Goal: Find specific page/section: Find specific page/section

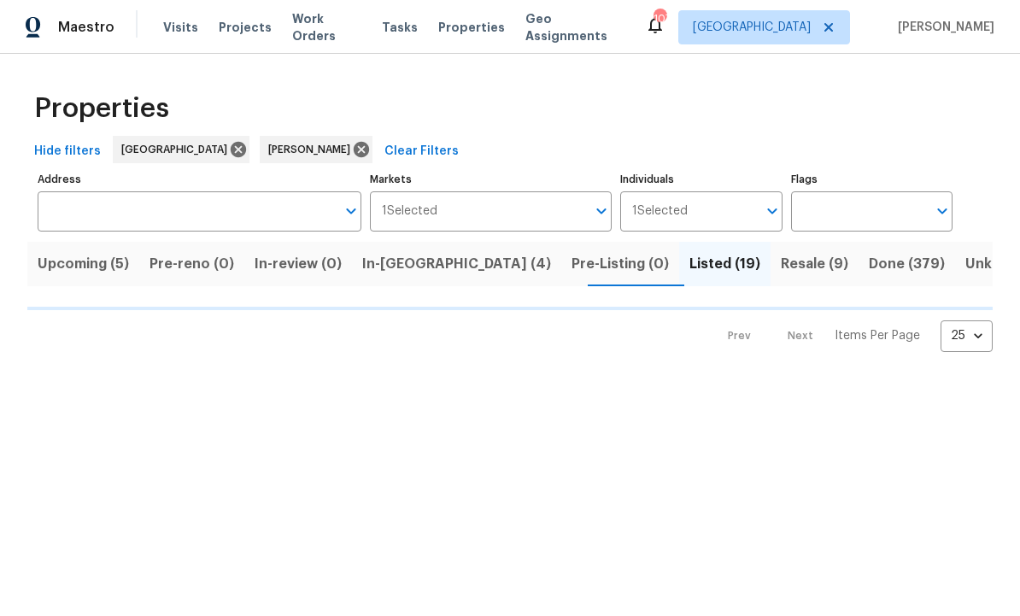
click at [788, 355] on div "Properties Hide filters Atlanta [PERSON_NAME] Clear Filters Address Address Mar…" at bounding box center [510, 216] width 1020 height 325
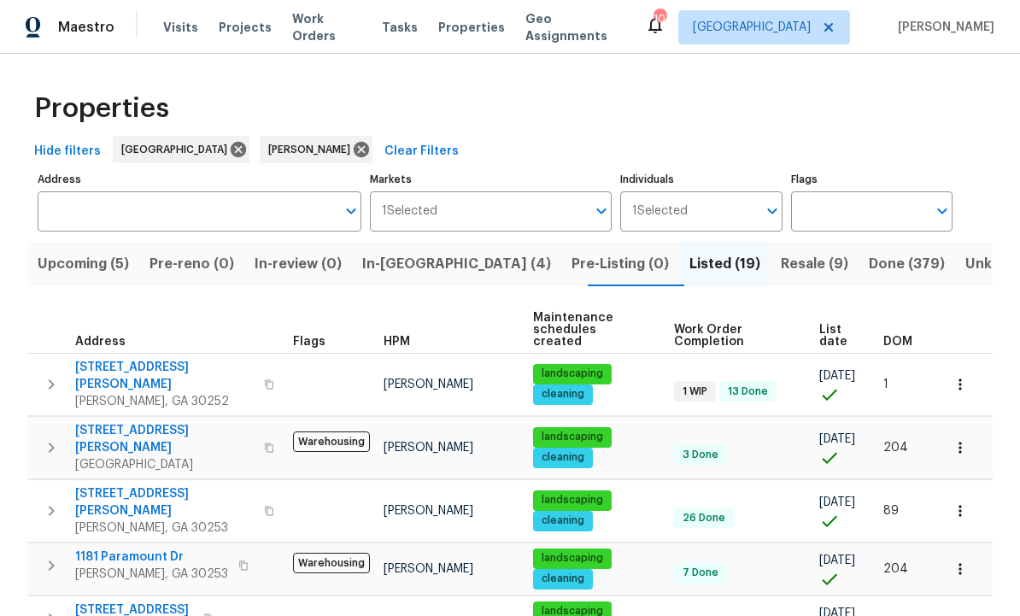
click at [869, 259] on span "Done (379)" at bounding box center [907, 264] width 76 height 24
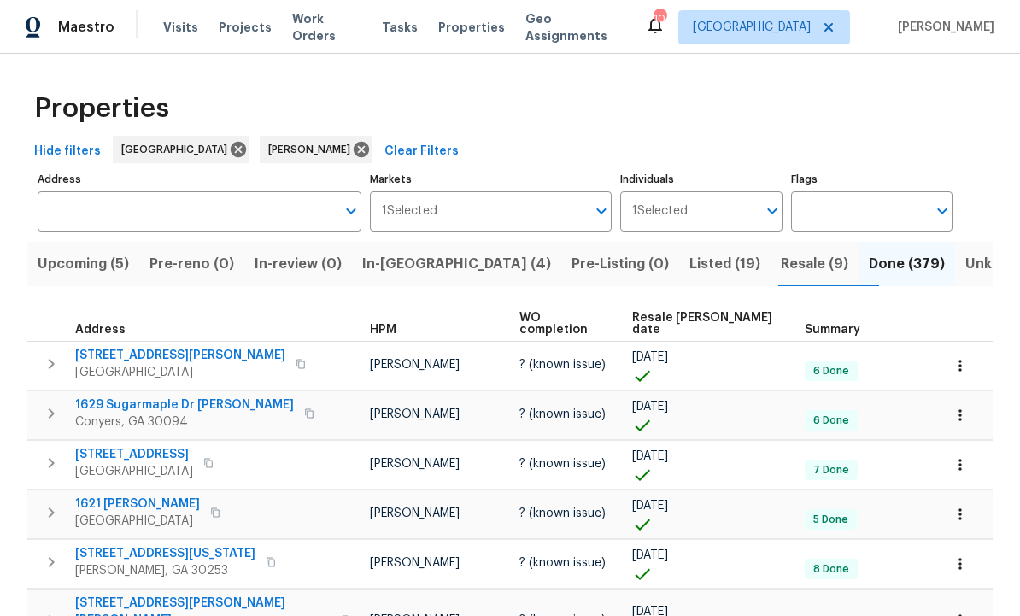
click at [705, 317] on span "Resale COE date" at bounding box center [704, 324] width 144 height 24
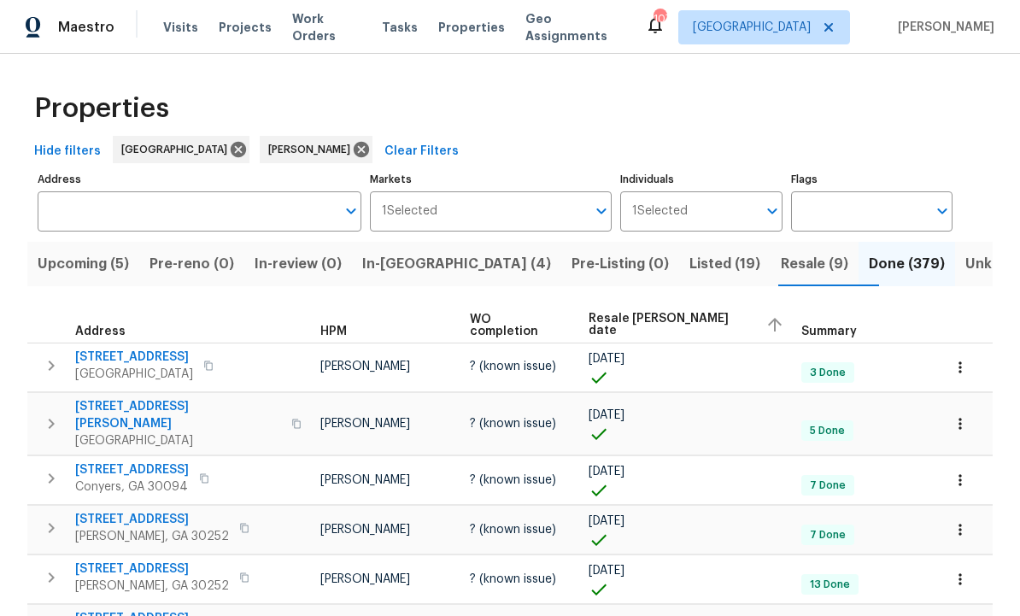
click at [688, 317] on div "Resale COE date" at bounding box center [688, 325] width 199 height 26
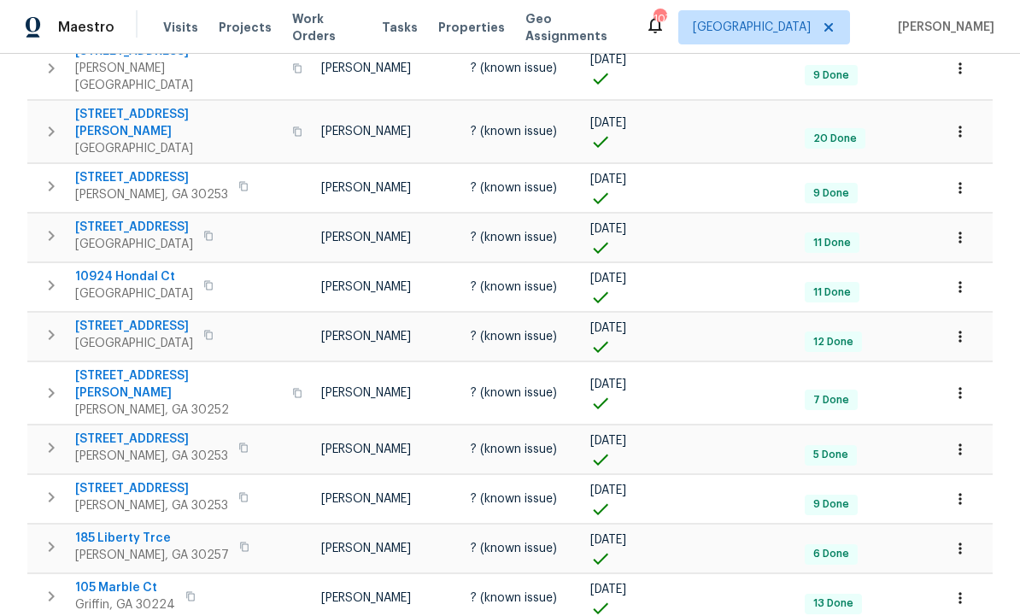
scroll to position [413, 0]
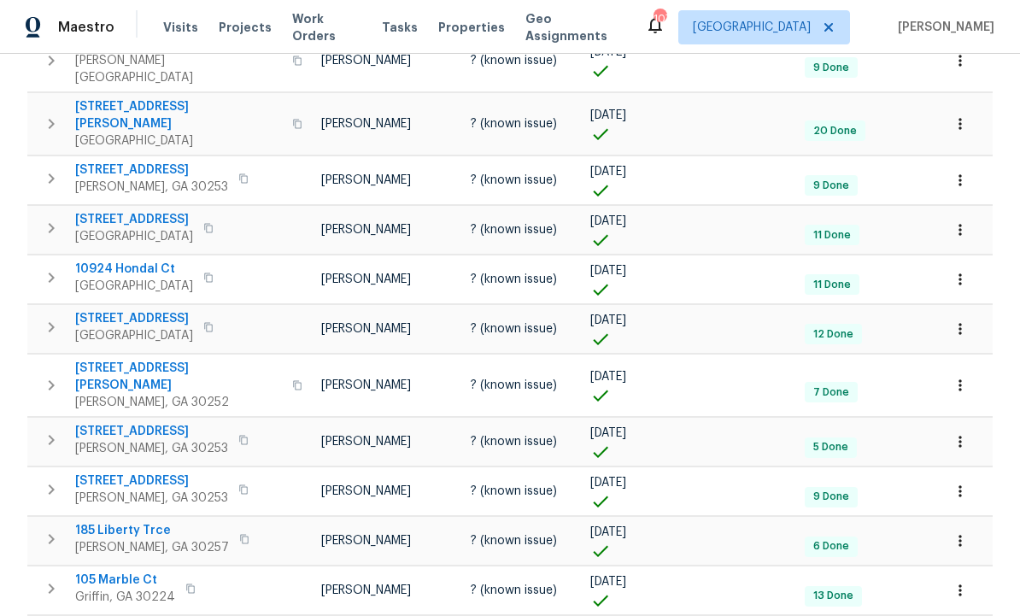
click at [131, 472] on span "207 Autumn Lake Way" at bounding box center [151, 480] width 153 height 17
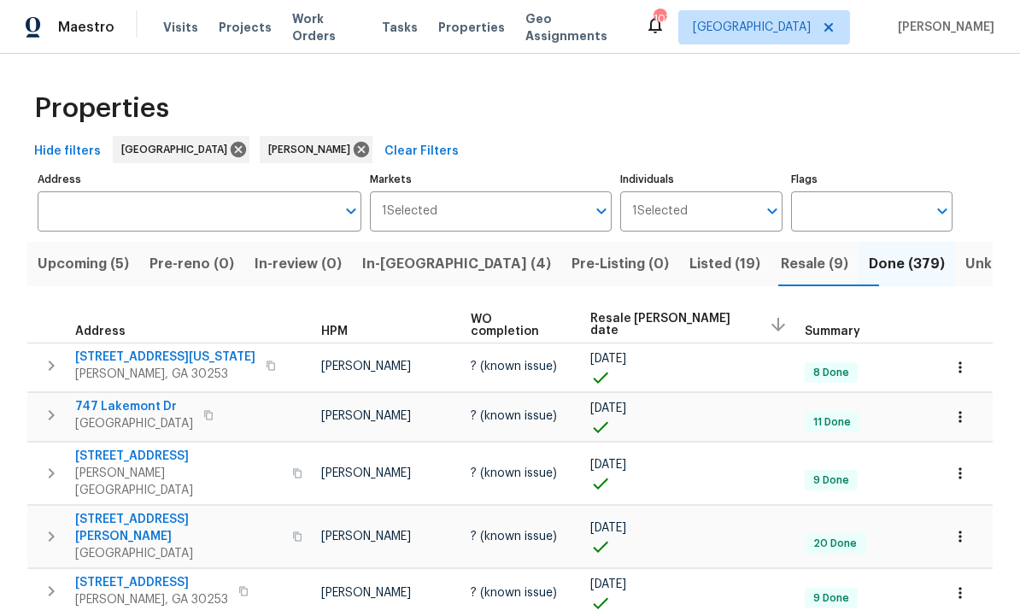
scroll to position [0, 0]
click at [430, 270] on span "In-reno (4)" at bounding box center [456, 264] width 189 height 24
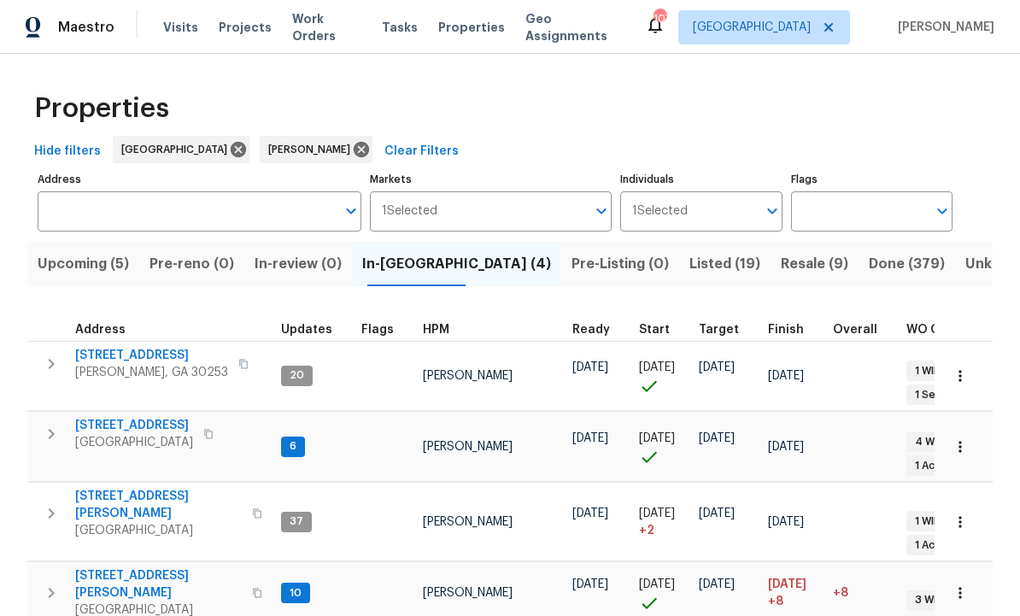
click at [869, 255] on span "Done (379)" at bounding box center [907, 264] width 76 height 24
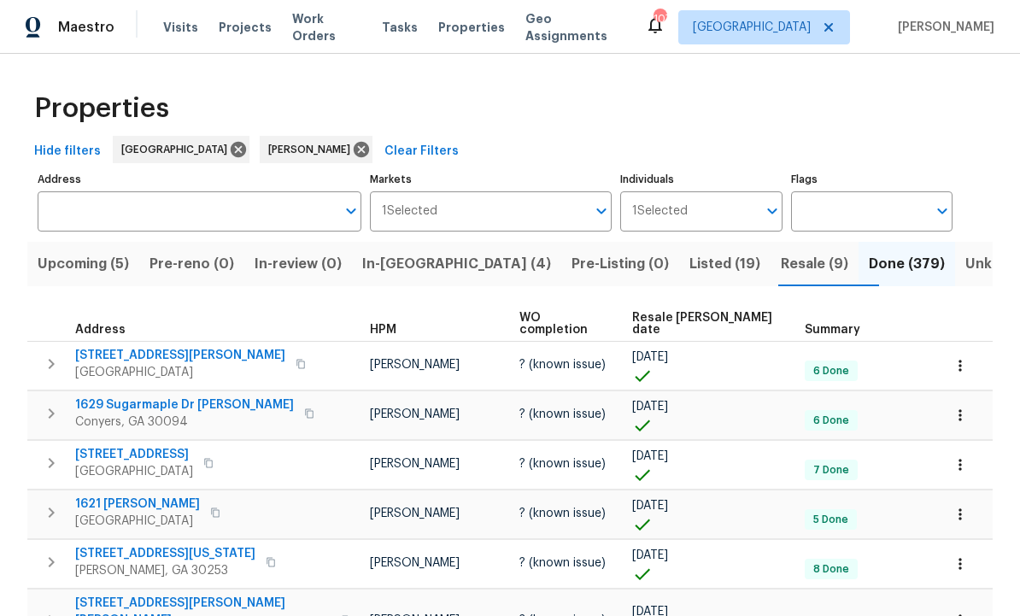
click at [705, 317] on span "Resale COE date" at bounding box center [704, 324] width 144 height 24
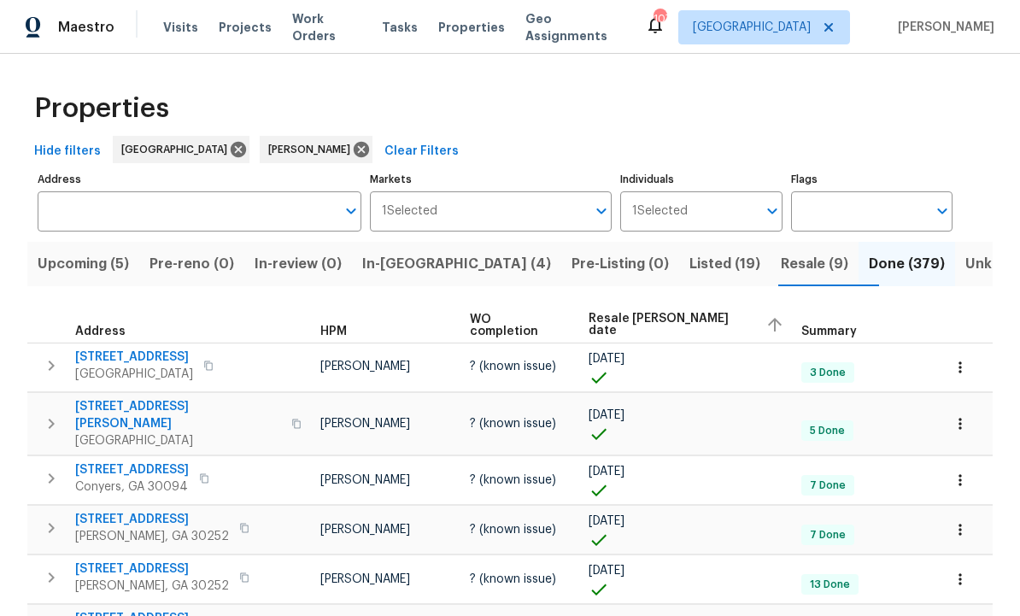
click at [693, 326] on span "Resale COE date" at bounding box center [670, 325] width 163 height 24
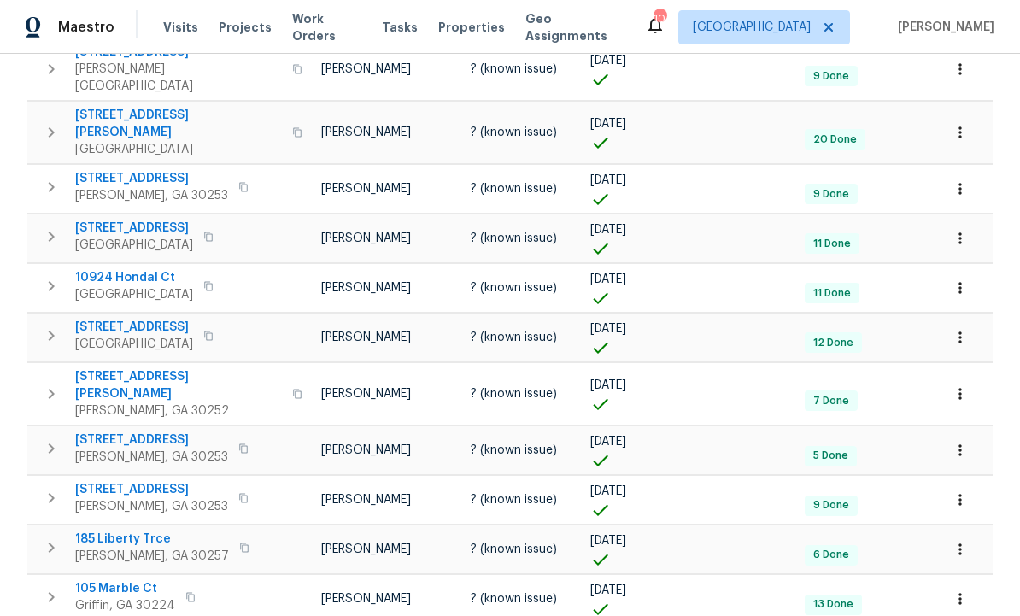
scroll to position [402, 0]
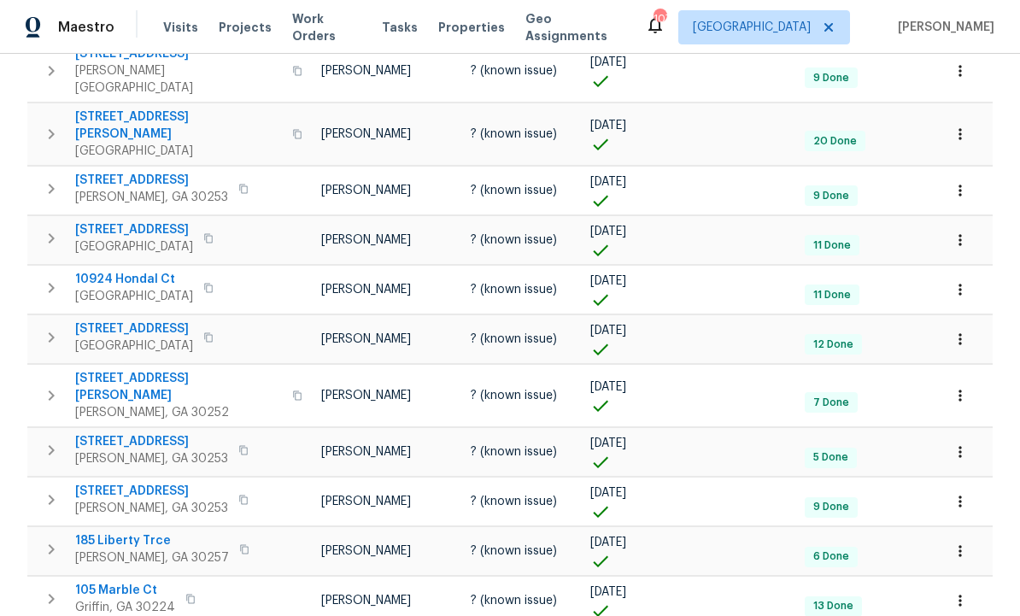
click at [159, 483] on span "207 Autumn Lake Way" at bounding box center [151, 491] width 153 height 17
click at [960, 493] on icon "button" at bounding box center [960, 501] width 17 height 17
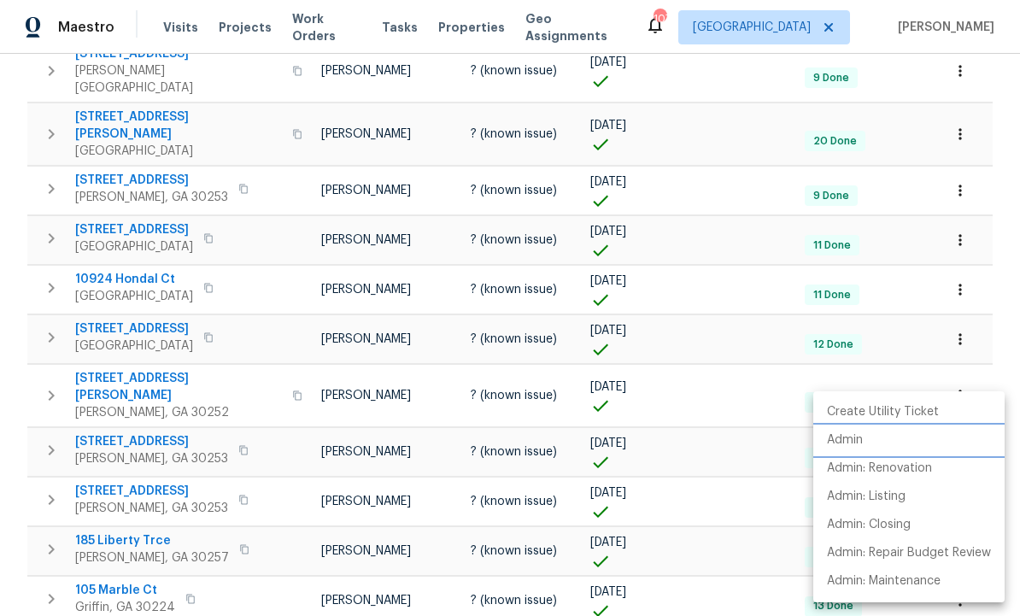
click at [864, 439] on li "Admin" at bounding box center [908, 440] width 191 height 28
click at [737, 485] on div at bounding box center [510, 308] width 1020 height 616
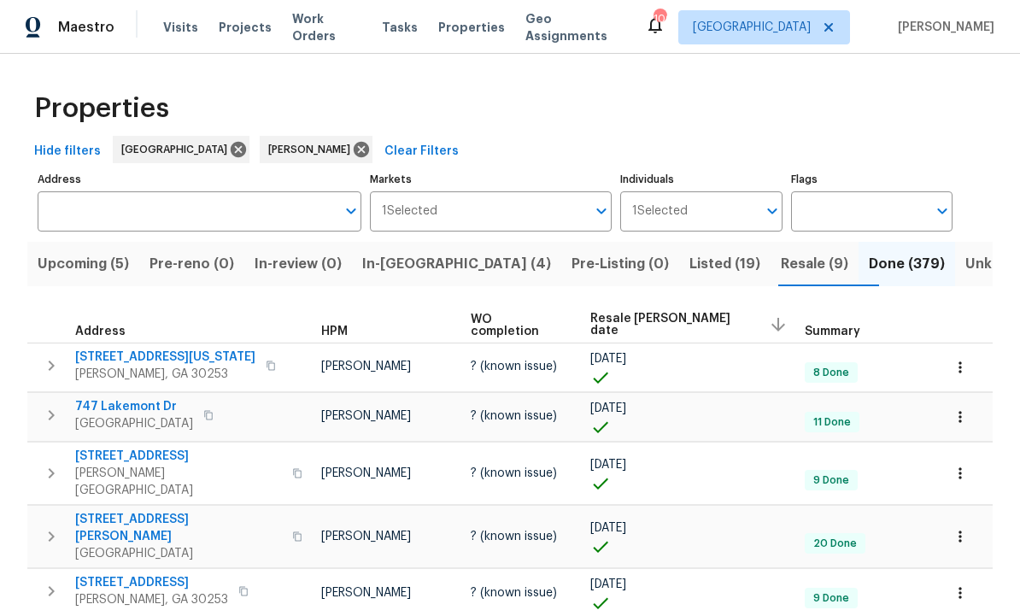
scroll to position [0, 0]
click at [689, 258] on span "Listed (19)" at bounding box center [724, 264] width 71 height 24
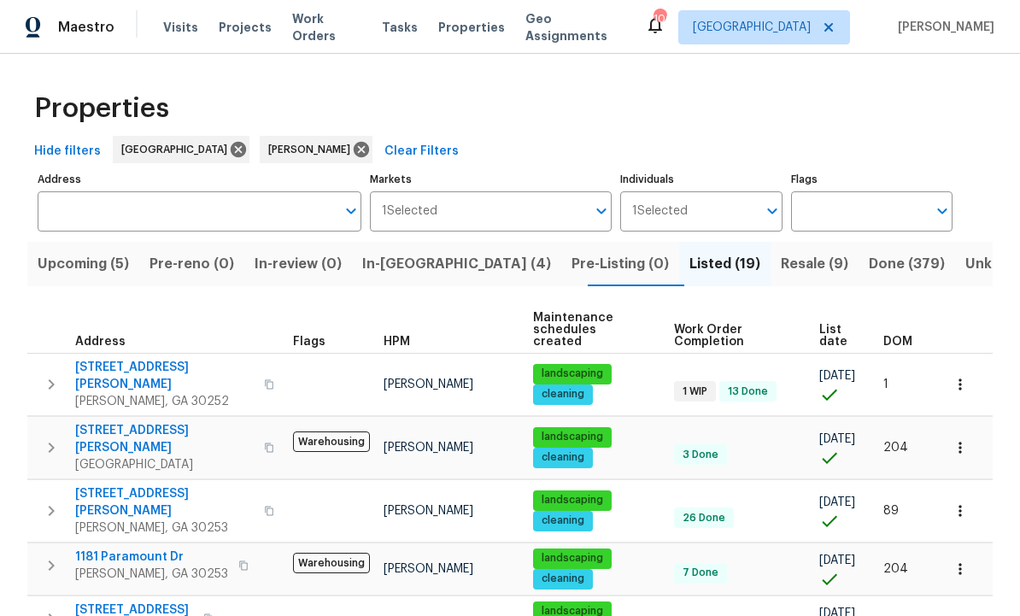
click at [781, 262] on span "Resale (9)" at bounding box center [814, 264] width 67 height 24
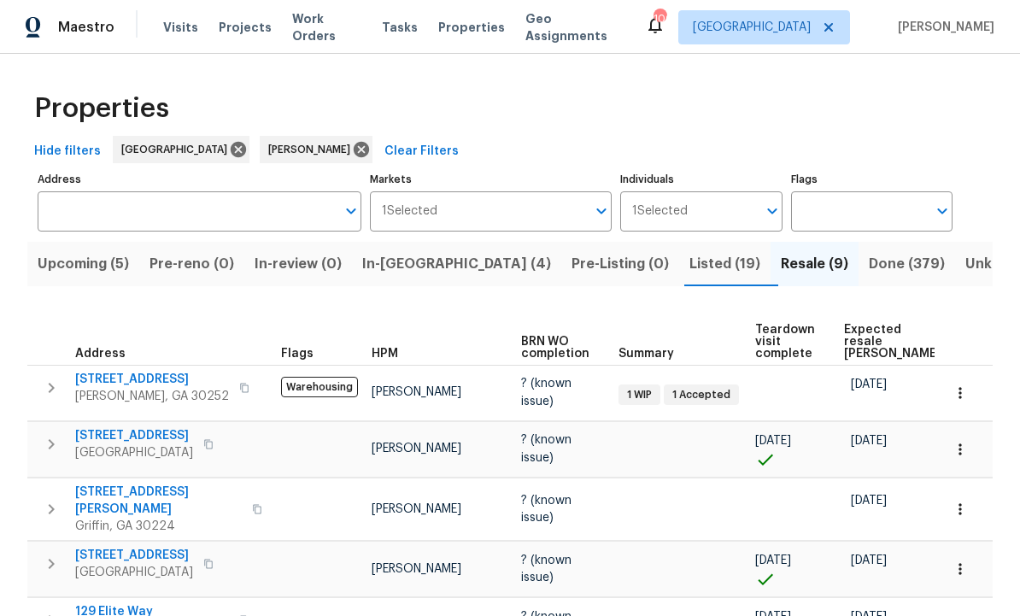
click at [689, 267] on span "Listed (19)" at bounding box center [724, 264] width 71 height 24
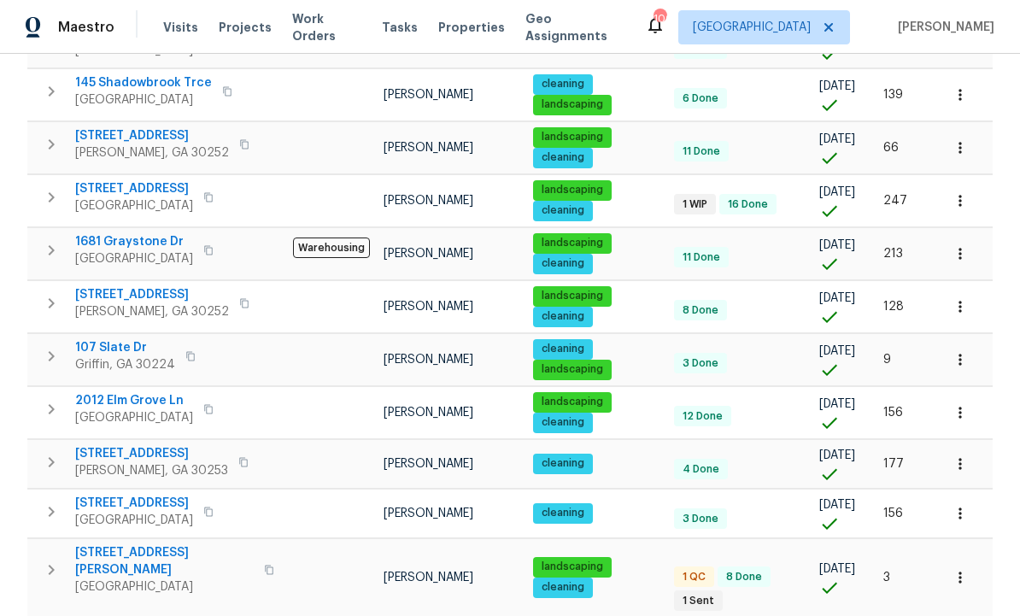
scroll to position [761, 0]
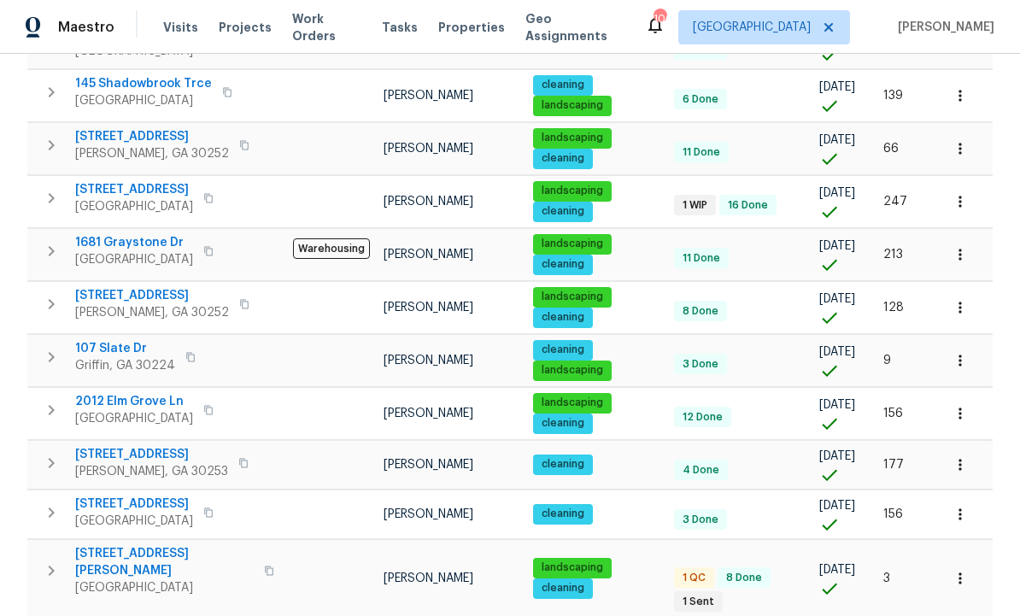
click at [426, 489] on td "[PERSON_NAME]" at bounding box center [451, 513] width 149 height 49
click at [156, 545] on span "230 Oak Meadows Pl" at bounding box center [164, 562] width 179 height 34
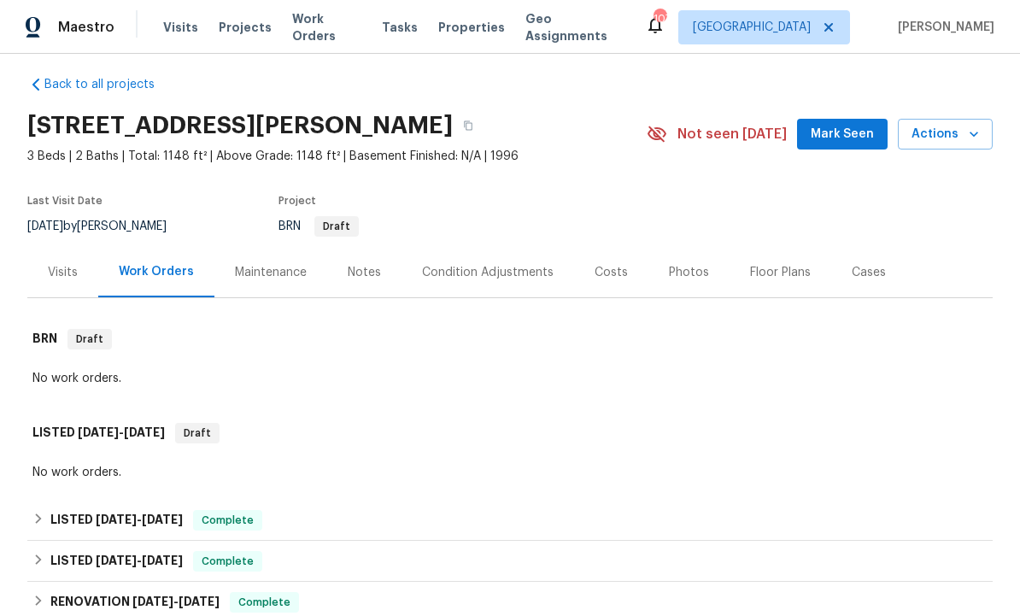
scroll to position [3, 0]
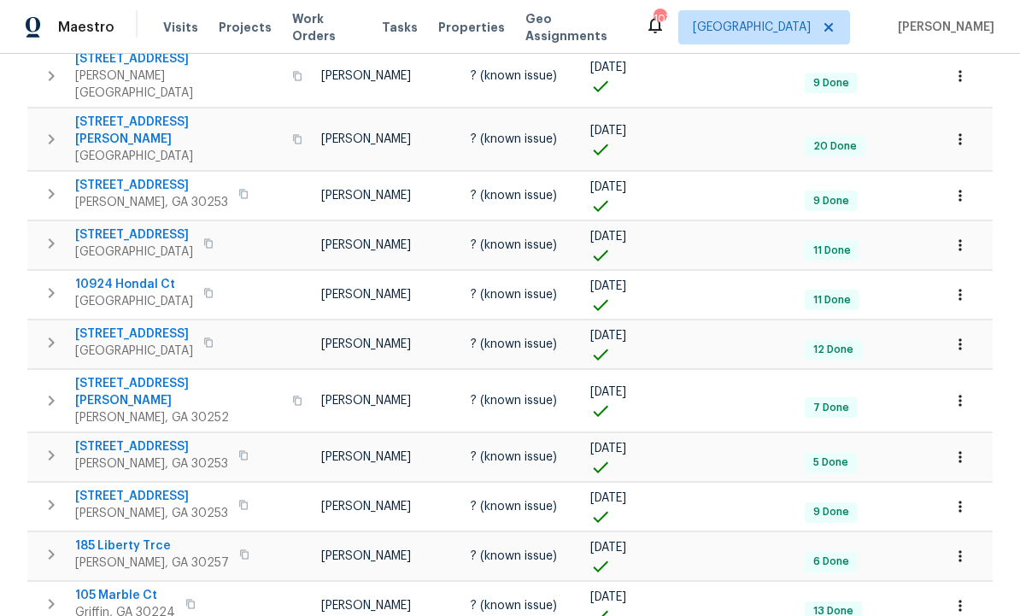
scroll to position [396, 0]
click at [958, 501] on icon "button" at bounding box center [959, 506] width 3 height 11
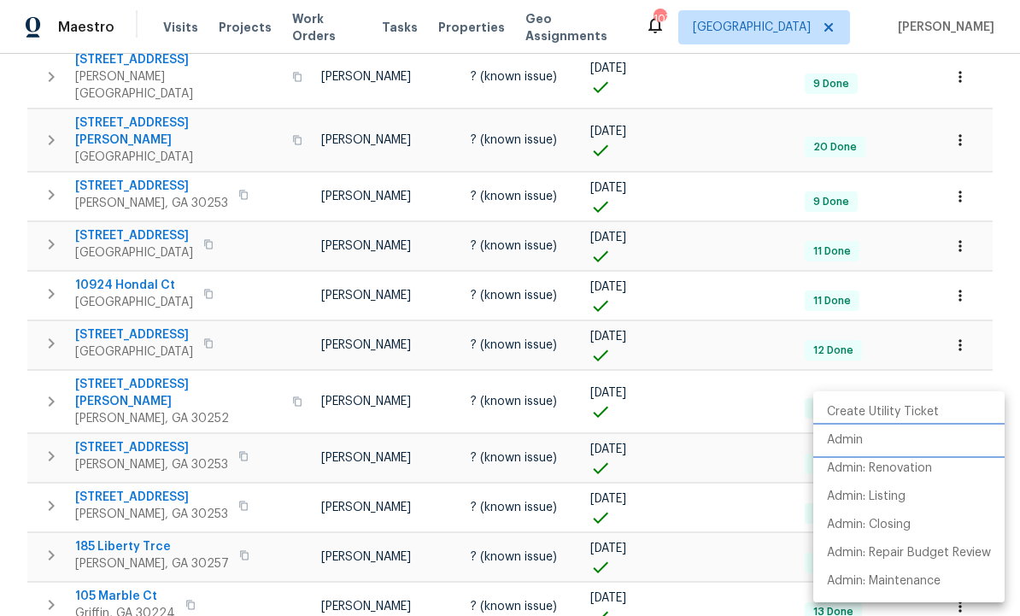
click at [865, 439] on li "Admin" at bounding box center [908, 440] width 191 height 28
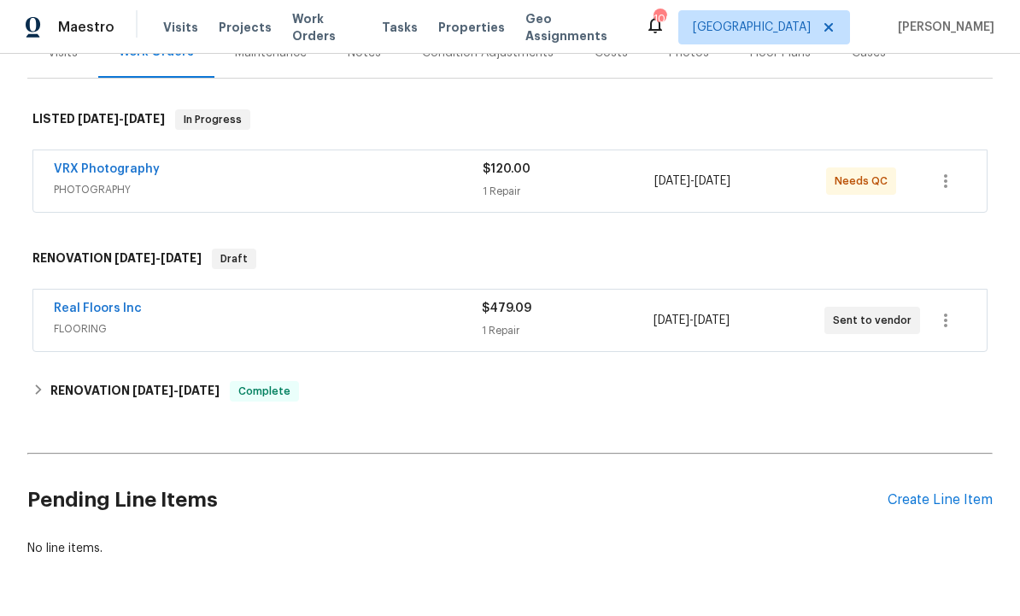
scroll to position [231, 0]
